Goal: Find specific page/section: Find specific page/section

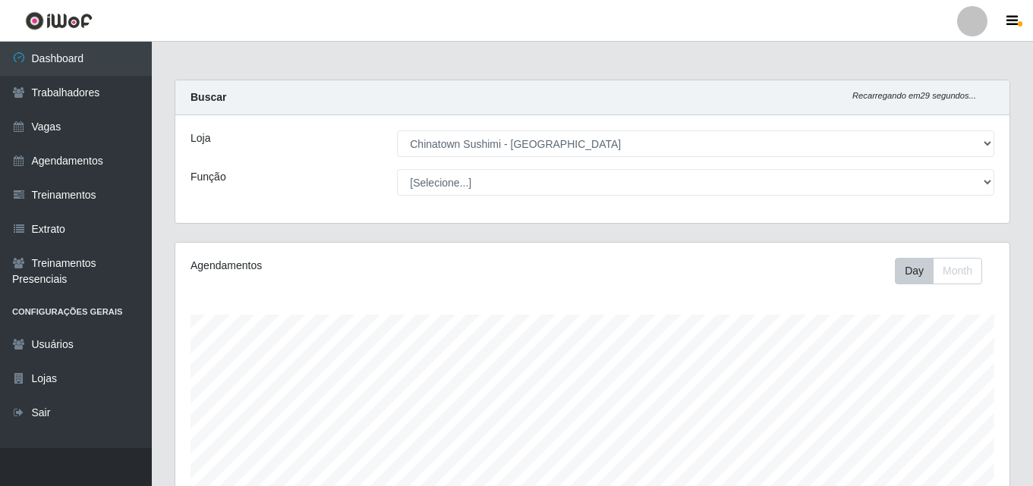
select select "357"
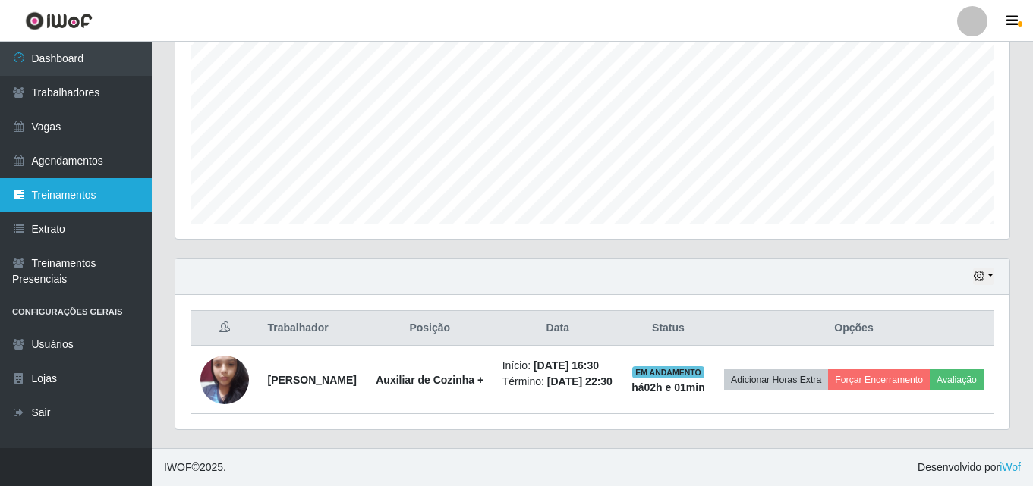
scroll to position [102, 0]
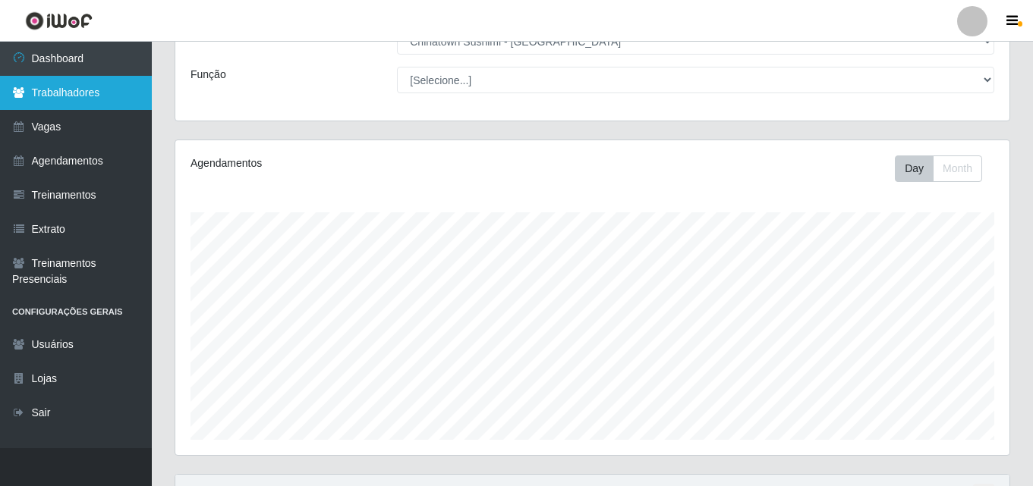
click at [73, 90] on link "Trabalhadores" at bounding box center [76, 93] width 152 height 34
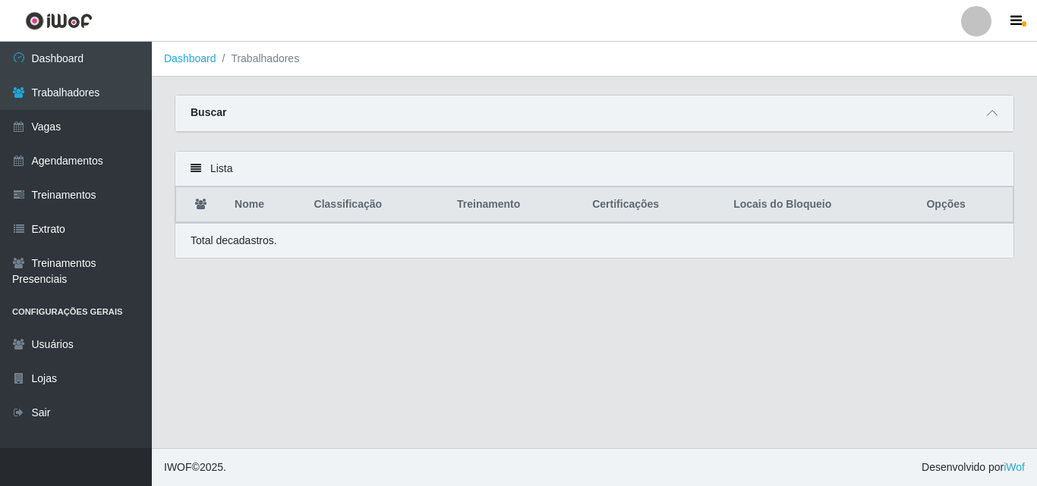
click at [277, 110] on div "Buscar" at bounding box center [594, 114] width 838 height 36
click at [301, 129] on div "Buscar" at bounding box center [594, 114] width 838 height 36
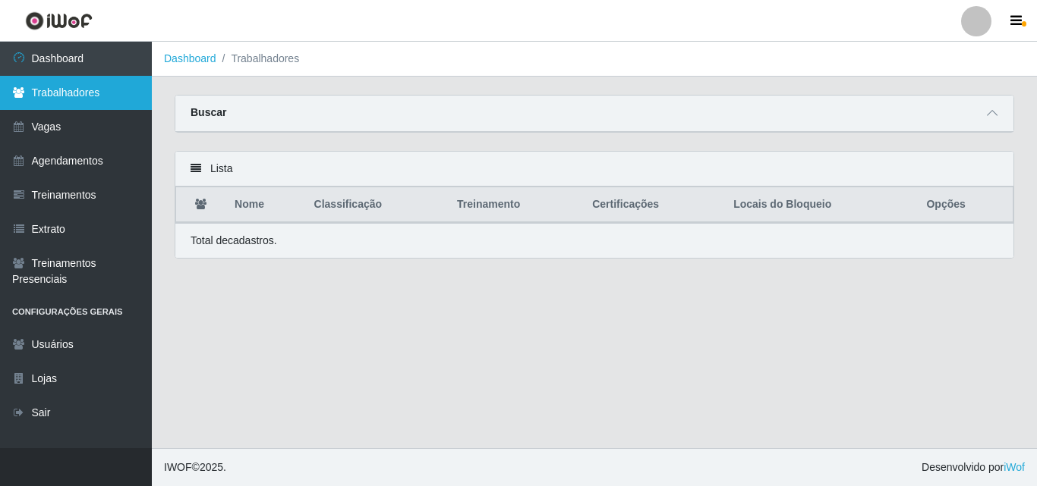
click at [93, 86] on link "Trabalhadores" at bounding box center [76, 93] width 152 height 34
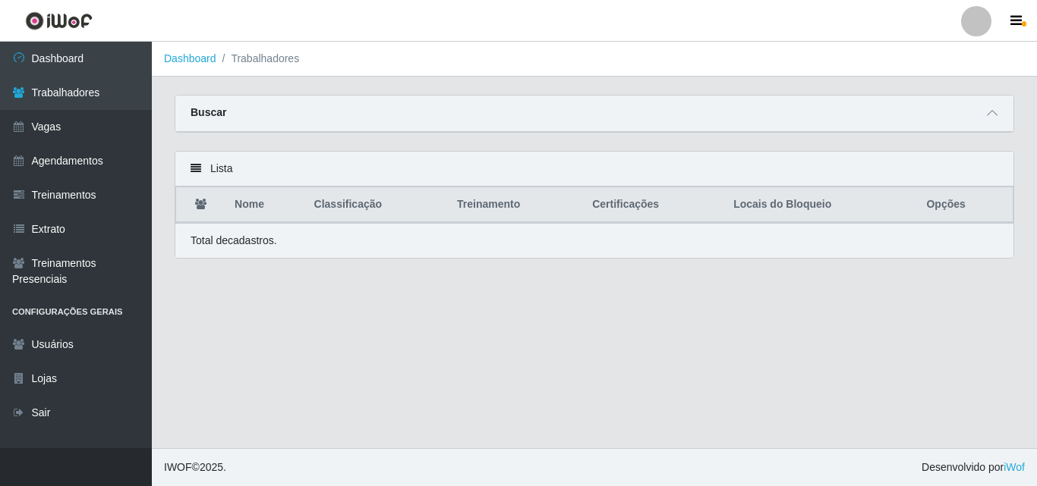
click at [367, 117] on div "Buscar" at bounding box center [594, 114] width 838 height 36
click at [311, 118] on div "Buscar" at bounding box center [594, 114] width 838 height 36
click at [297, 109] on div "Buscar" at bounding box center [594, 114] width 838 height 36
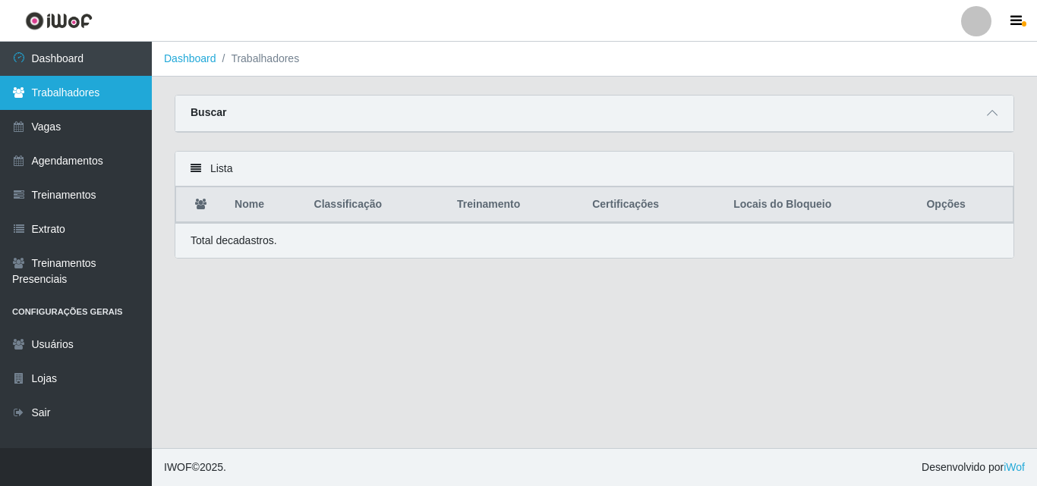
click at [76, 88] on link "Trabalhadores" at bounding box center [76, 93] width 152 height 34
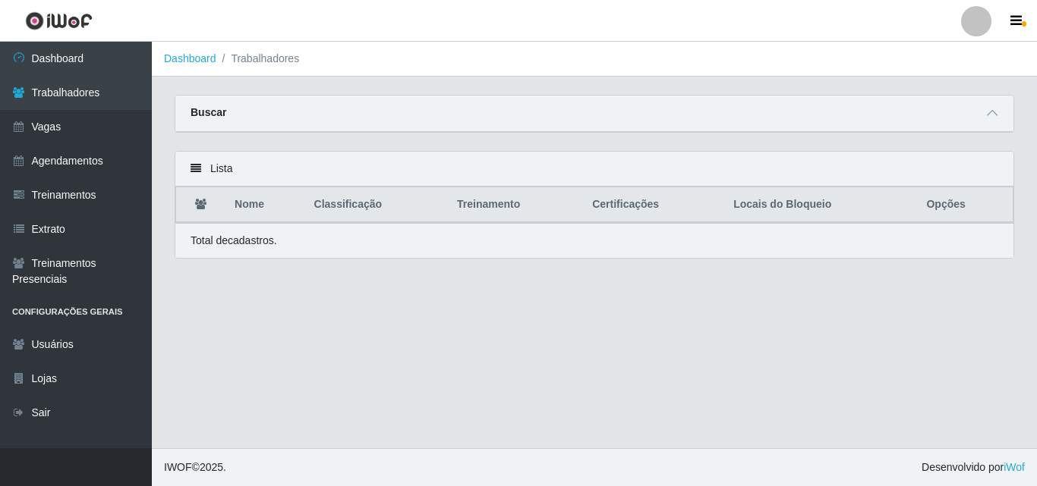
click at [278, 241] on div "Total de cadastros." at bounding box center [593, 241] width 807 height 16
click at [252, 166] on div "Lista" at bounding box center [594, 169] width 838 height 35
click at [243, 111] on div "Buscar" at bounding box center [594, 114] width 838 height 36
click at [261, 67] on ol "Dashboard Trabalhadores" at bounding box center [594, 59] width 885 height 35
click at [263, 64] on li "Trabalhadores" at bounding box center [257, 59] width 83 height 16
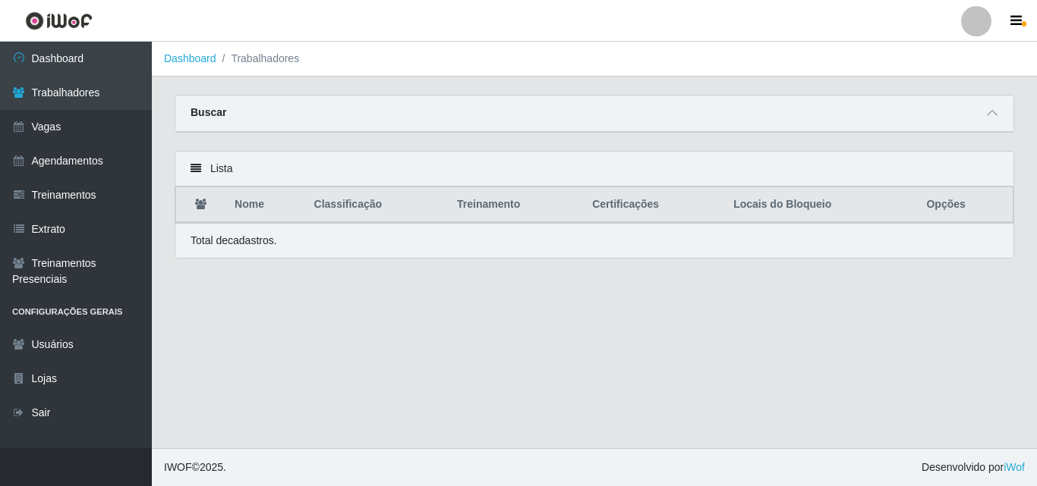
click at [264, 60] on li "Trabalhadores" at bounding box center [257, 59] width 83 height 16
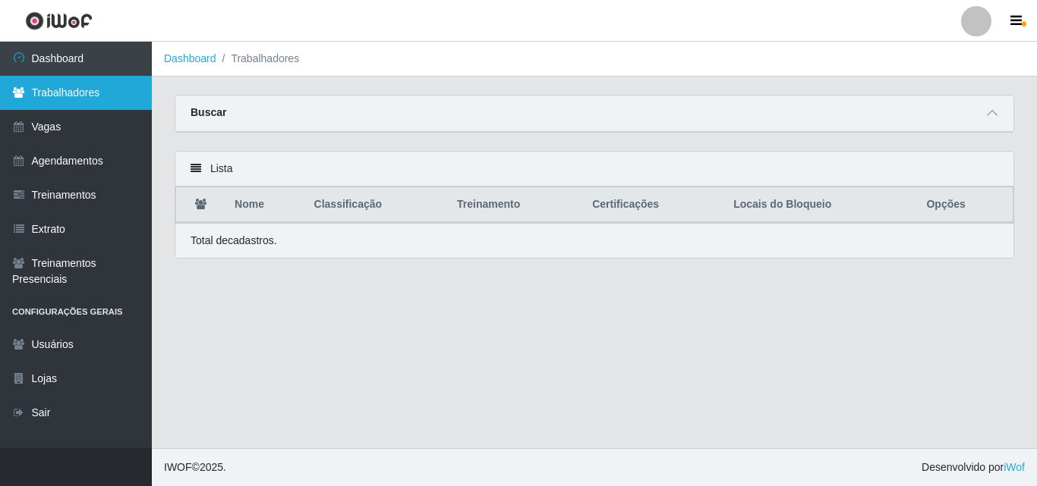
click at [106, 94] on link "Trabalhadores" at bounding box center [76, 93] width 152 height 34
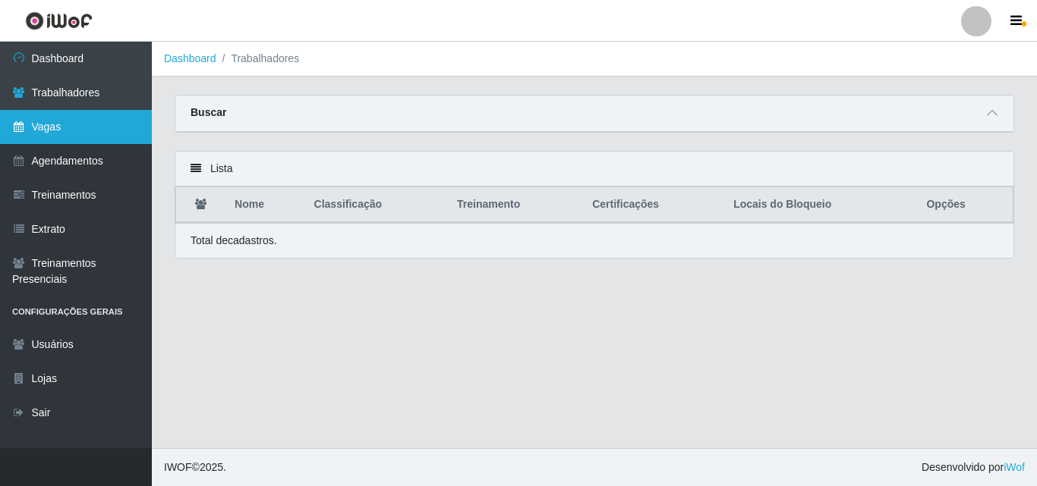
click at [89, 137] on link "Vagas" at bounding box center [76, 127] width 152 height 34
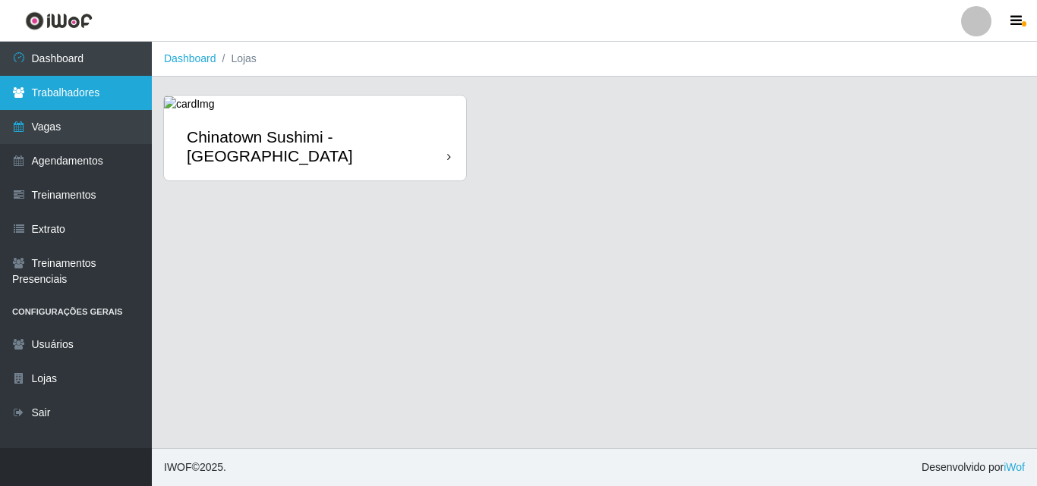
click at [101, 100] on link "Trabalhadores" at bounding box center [76, 93] width 152 height 34
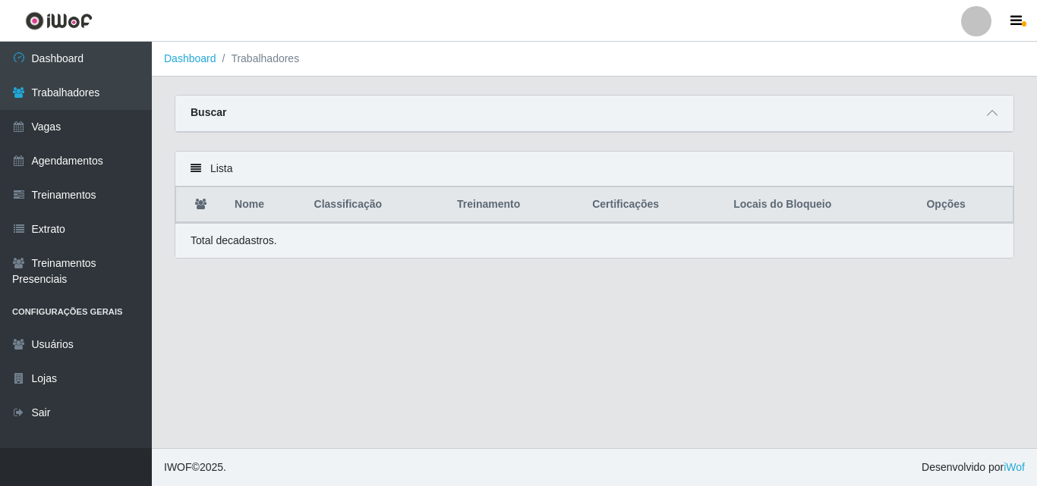
click at [290, 113] on div "Buscar" at bounding box center [594, 114] width 838 height 36
click at [269, 105] on div "Buscar" at bounding box center [594, 114] width 838 height 36
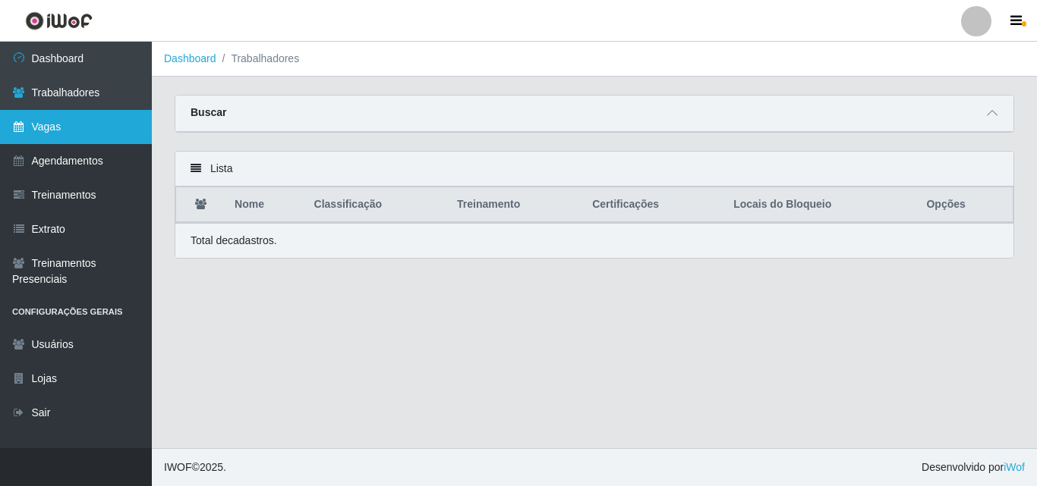
click at [81, 136] on link "Vagas" at bounding box center [76, 127] width 152 height 34
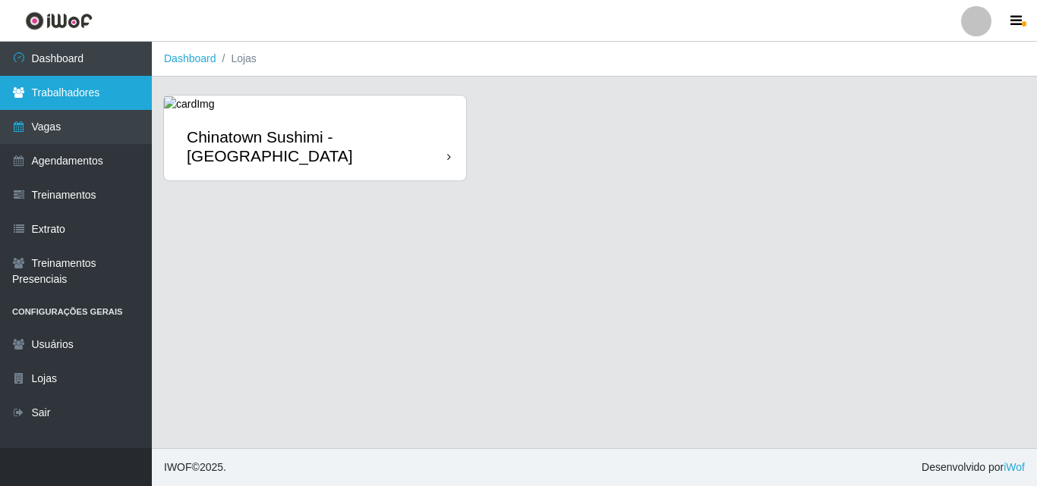
click at [76, 92] on link "Trabalhadores" at bounding box center [76, 93] width 152 height 34
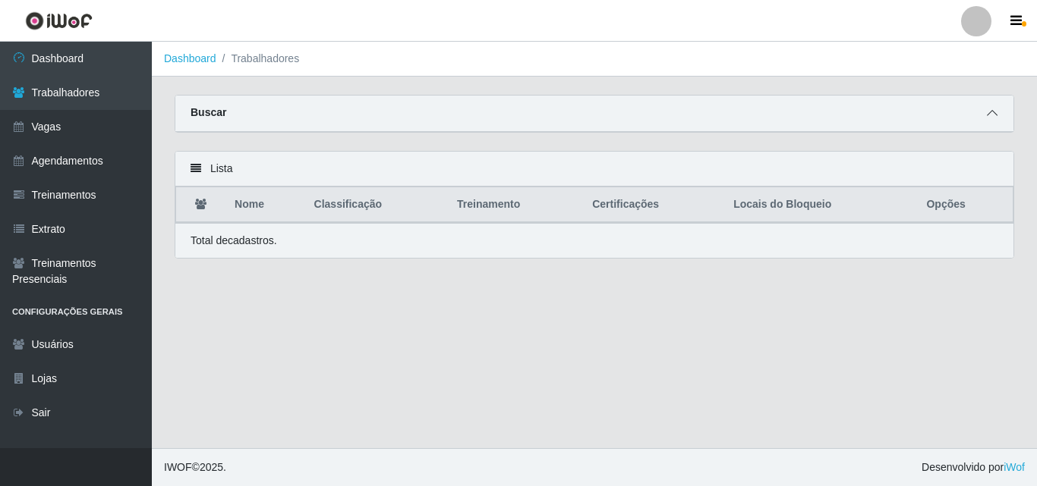
click at [984, 113] on span at bounding box center [992, 113] width 18 height 17
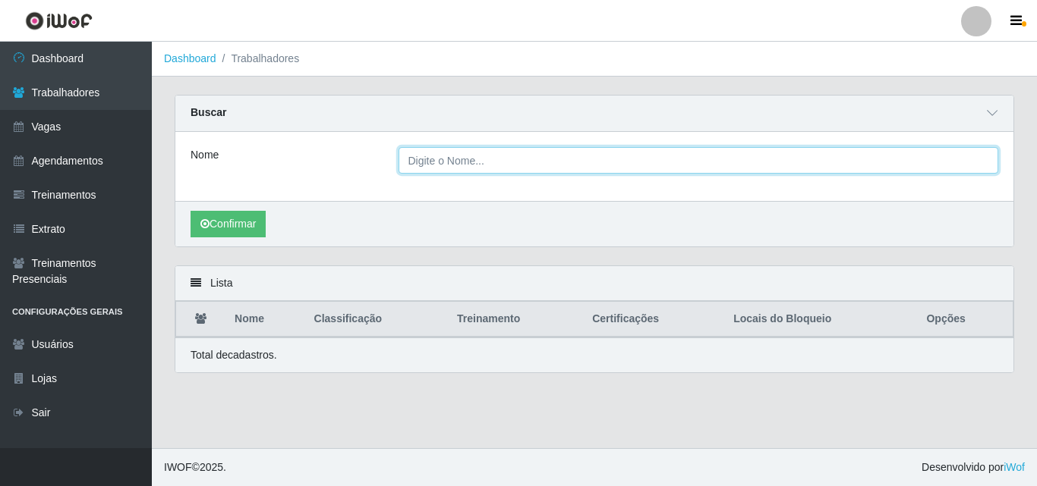
click at [558, 168] on input "Nome" at bounding box center [698, 160] width 600 height 27
type input "andre"
click at [190, 211] on button "Confirmar" at bounding box center [227, 224] width 75 height 27
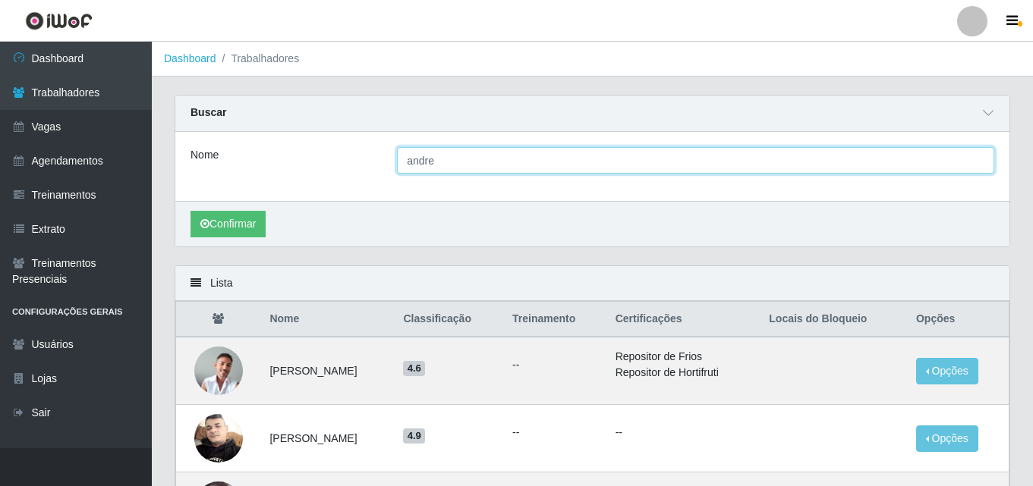
click at [190, 211] on button "Confirmar" at bounding box center [227, 224] width 75 height 27
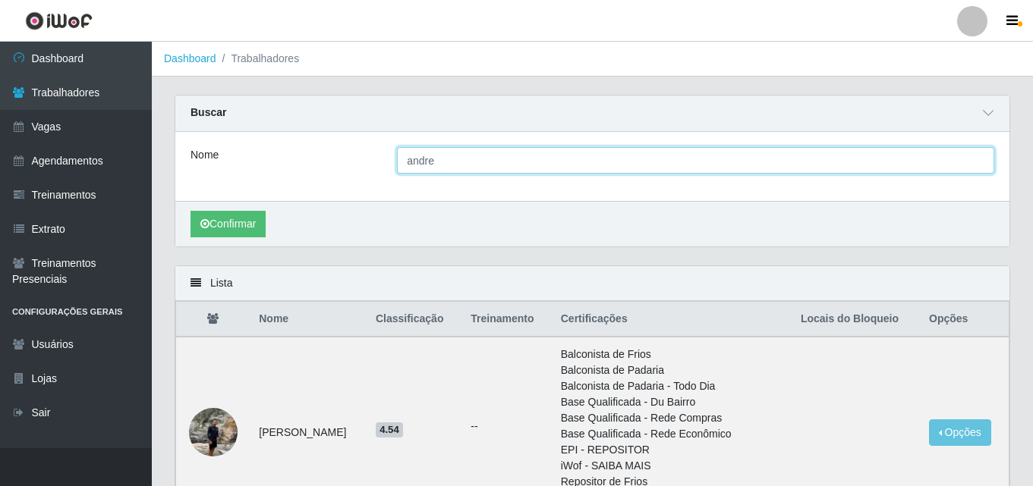
click at [190, 211] on button "Confirmar" at bounding box center [227, 224] width 75 height 27
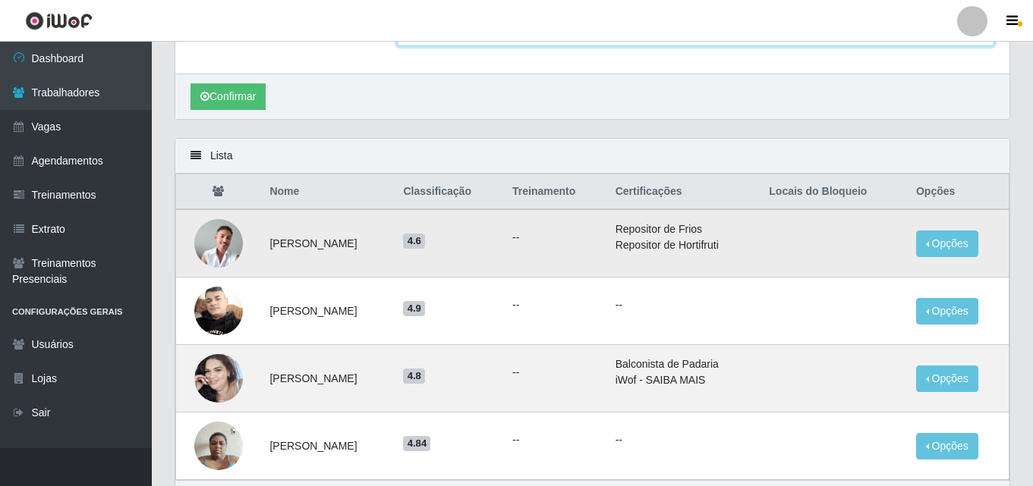
scroll to position [152, 0]
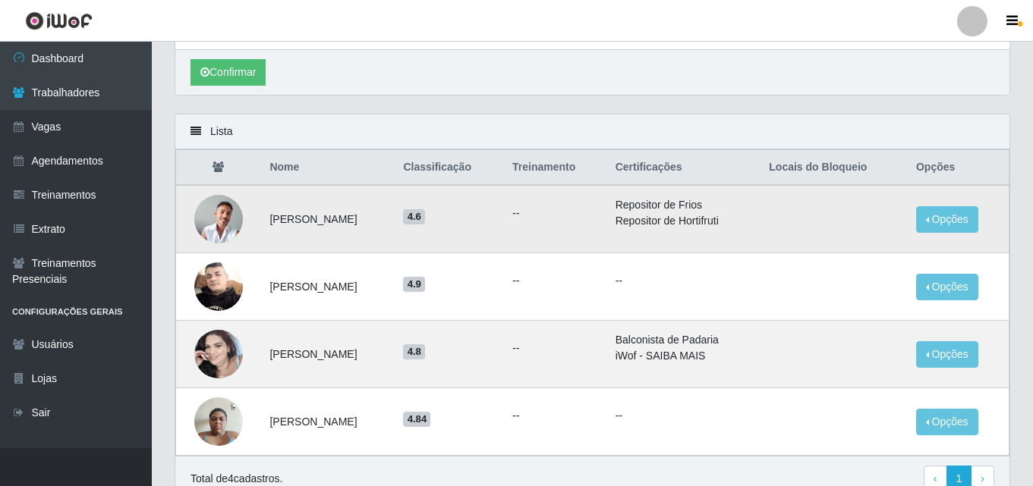
click at [225, 224] on img at bounding box center [218, 219] width 49 height 49
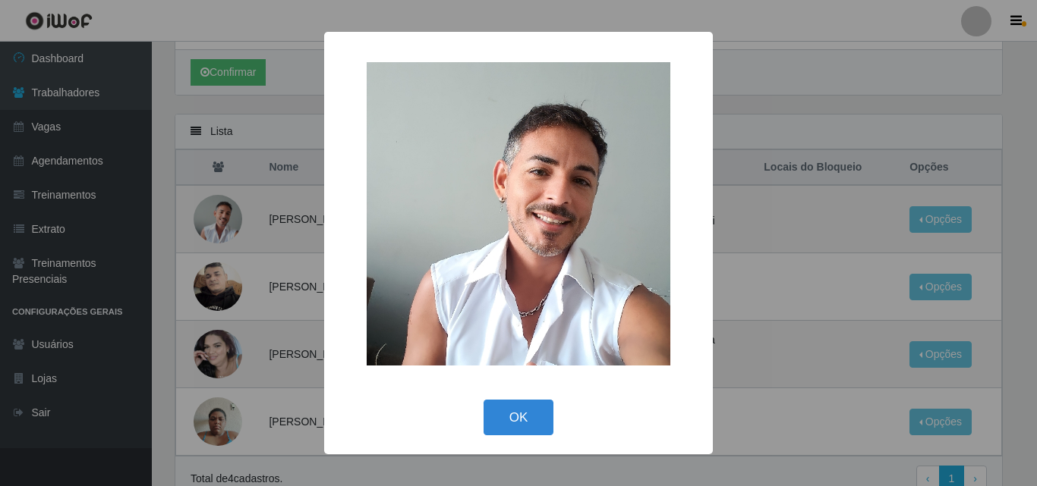
click at [187, 29] on div "× OK Cancel" at bounding box center [518, 243] width 1037 height 486
